Goal: Task Accomplishment & Management: Complete application form

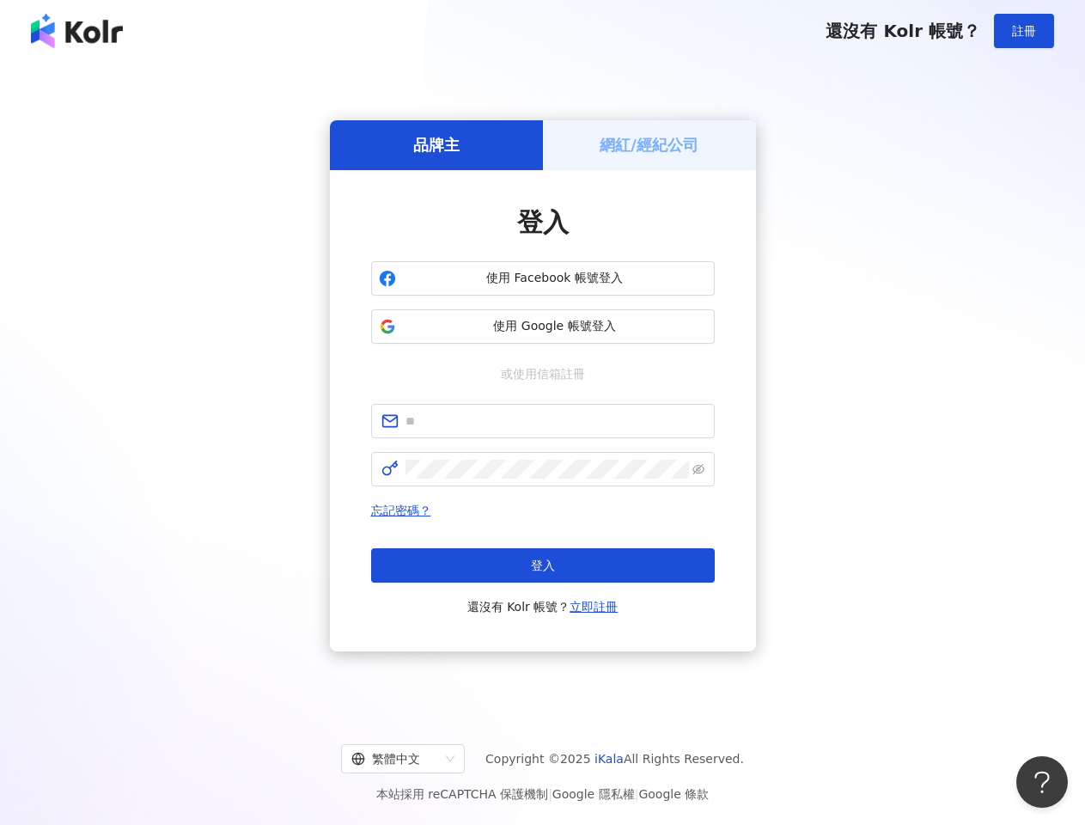
click at [1024, 31] on span "註冊" at bounding box center [1024, 31] width 24 height 14
click at [436, 144] on h5 "品牌主" at bounding box center [436, 144] width 46 height 21
click at [650, 144] on h5 "網紅/經紀公司" at bounding box center [649, 144] width 99 height 21
click at [543, 278] on span "使用 Facebook 帳號登入" at bounding box center [555, 278] width 304 height 17
click at [543, 326] on span "使用 Google 帳號登入" at bounding box center [555, 326] width 304 height 17
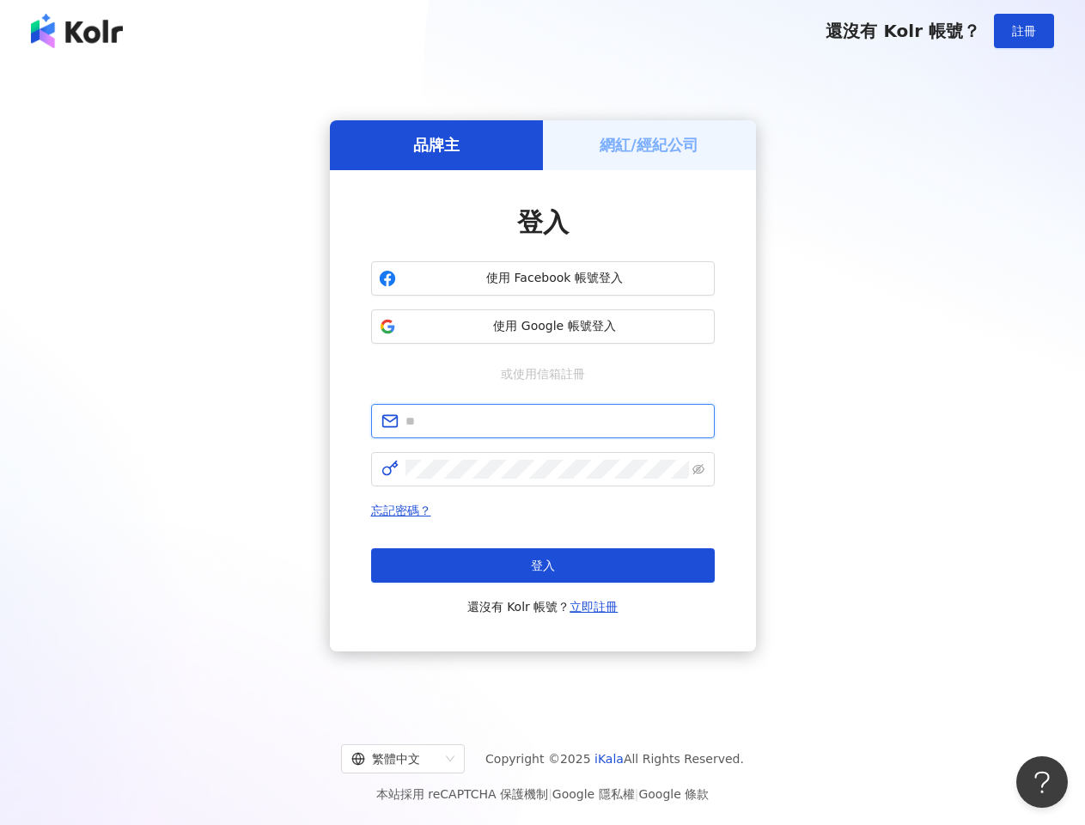
click at [543, 421] on input "text" at bounding box center [555, 421] width 299 height 19
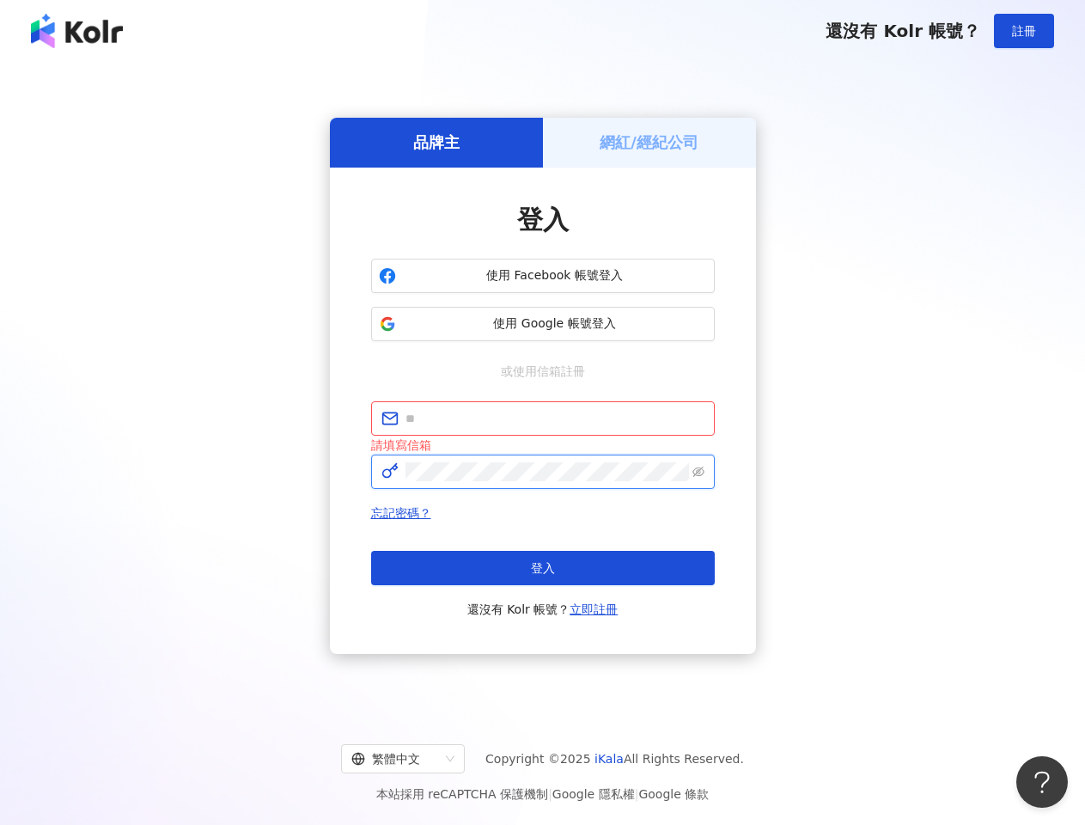
click at [698, 469] on icon "eye-invisible" at bounding box center [698, 472] width 12 height 12
